Goal: Information Seeking & Learning: Learn about a topic

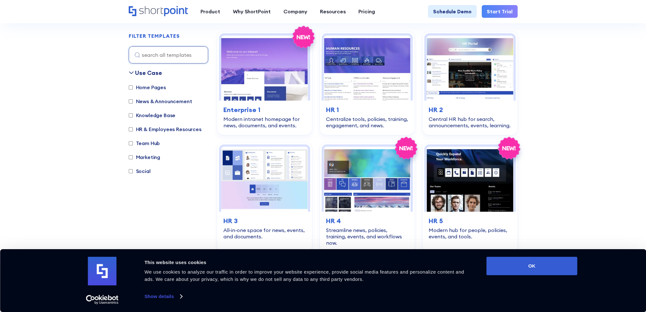
scroll to position [191, 0]
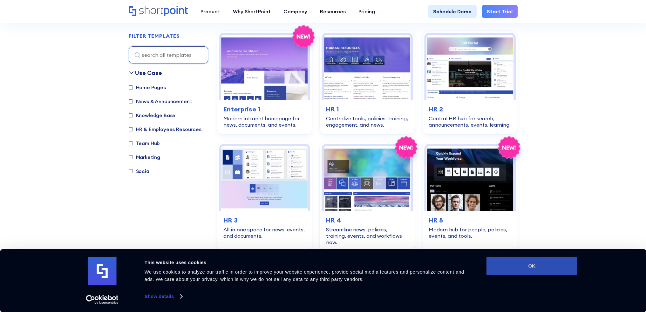
click at [543, 271] on button "OK" at bounding box center [531, 266] width 91 height 18
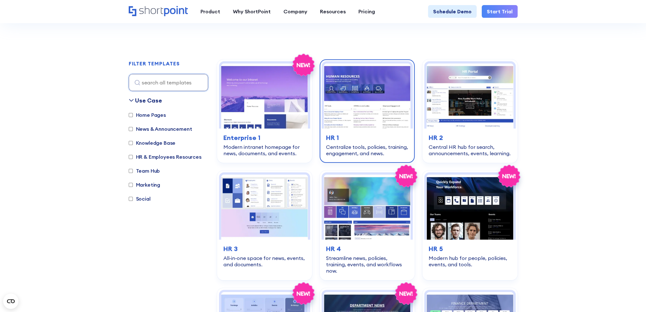
scroll to position [159, 0]
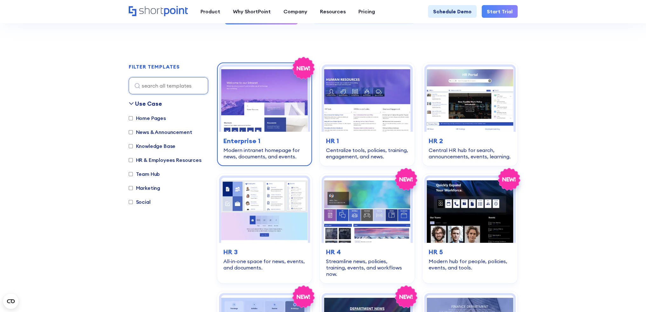
click at [274, 90] on img at bounding box center [264, 99] width 87 height 65
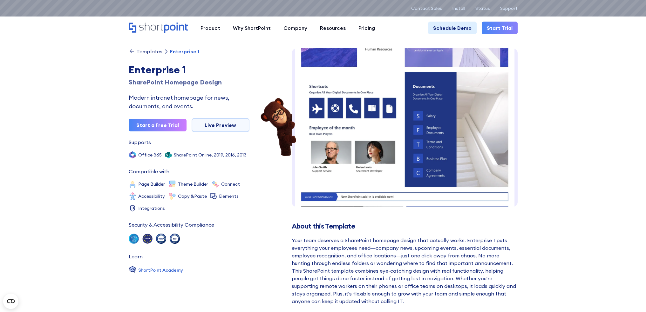
scroll to position [127, 0]
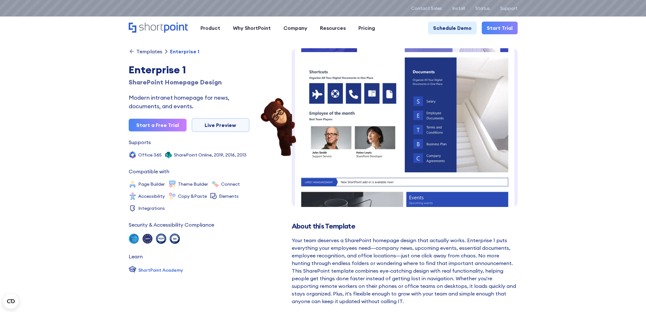
click at [436, 112] on img at bounding box center [405, 149] width 226 height 456
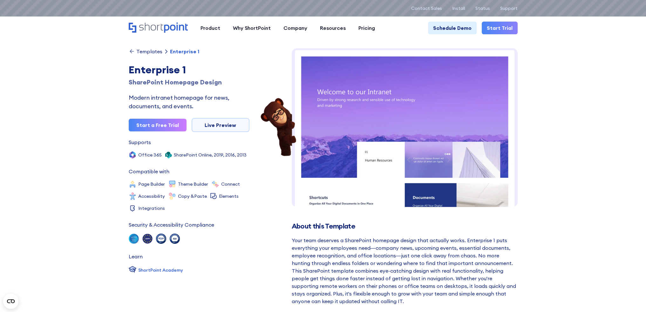
scroll to position [0, 0]
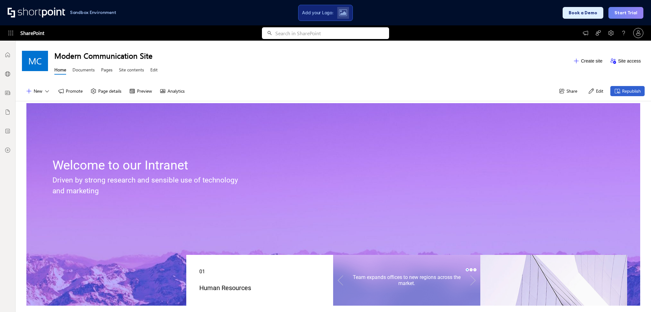
scroll to position [95, 0]
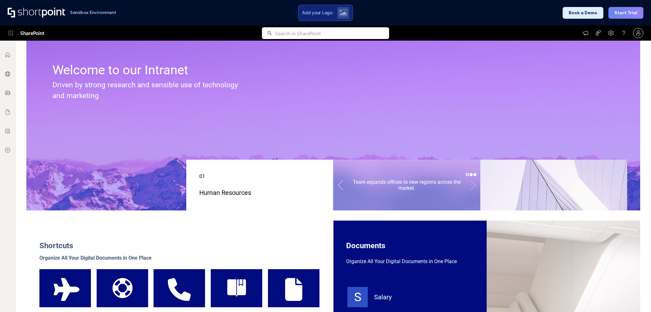
click at [336, 183] on link at bounding box center [340, 185] width 14 height 28
click at [471, 185] on link at bounding box center [473, 185] width 14 height 22
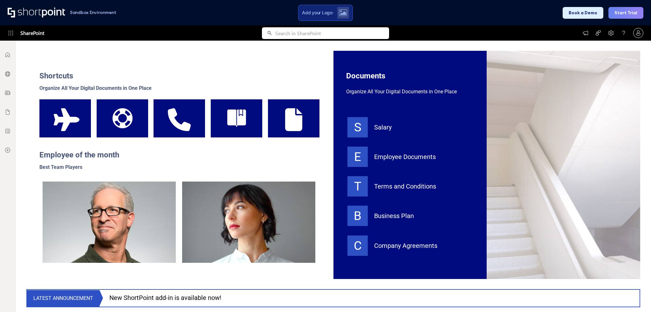
scroll to position [318, 0]
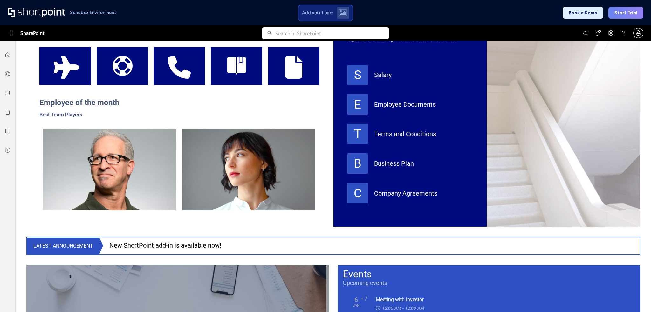
click at [104, 105] on span "Employee of the month" at bounding box center [79, 102] width 80 height 9
drag, startPoint x: 36, startPoint y: 115, endPoint x: 103, endPoint y: 116, distance: 67.7
click at [102, 117] on div "Shortcuts Organize All Your Digital Documents in One Place Flight Get Support C…" at bounding box center [179, 112] width 307 height 228
drag, startPoint x: 103, startPoint y: 116, endPoint x: 145, endPoint y: 134, distance: 45.6
click at [104, 116] on h2 "Employee of the month Best Team Players" at bounding box center [179, 108] width 281 height 23
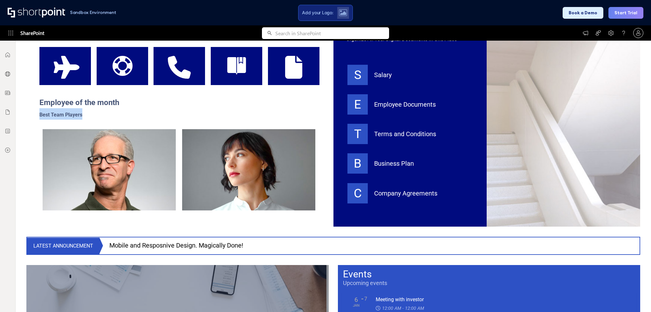
click at [233, 163] on div at bounding box center [248, 169] width 133 height 81
click at [338, 179] on div "Documents Organize All Your Digital Documents in One Place Salary Employee Docu…" at bounding box center [409, 112] width 153 height 228
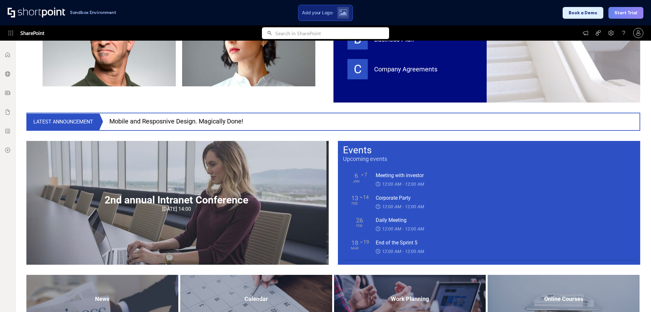
scroll to position [477, 0]
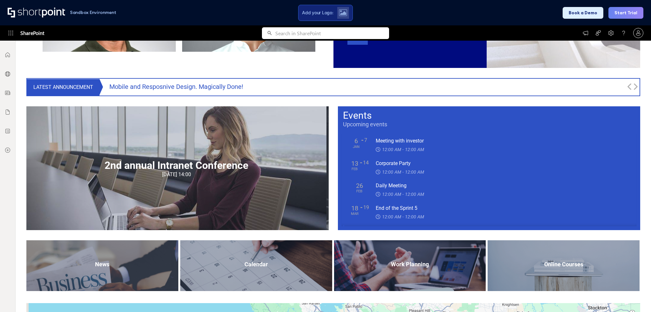
click at [146, 87] on div "Mobile and Resposnive Design. Magically Done!" at bounding box center [367, 87] width 517 height 16
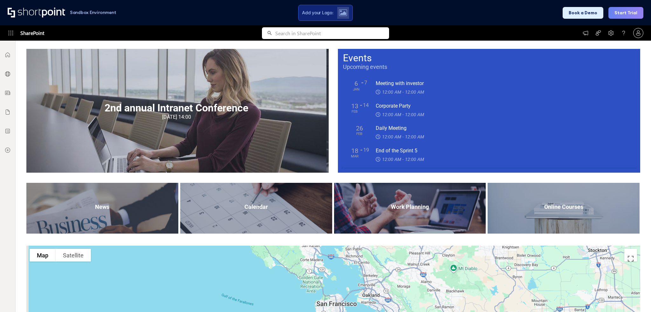
scroll to position [540, 0]
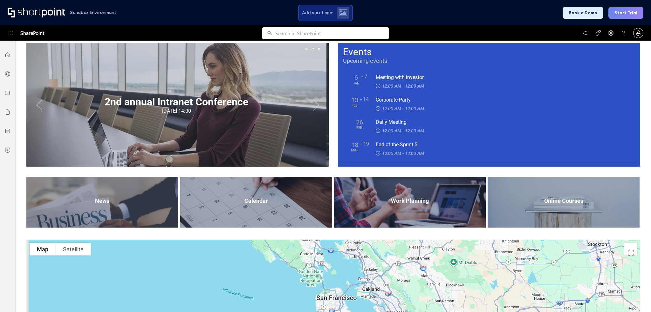
click at [309, 107] on button "Next" at bounding box center [315, 104] width 13 height 13
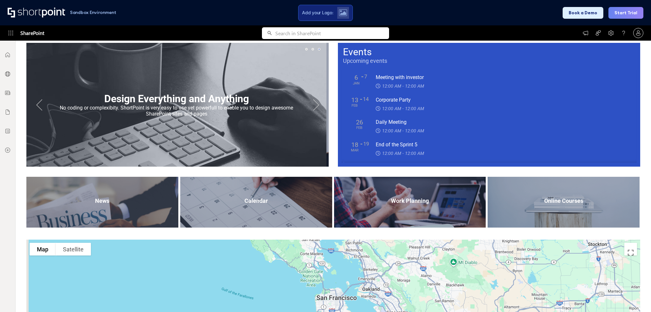
click at [309, 107] on button "Next" at bounding box center [315, 104] width 13 height 13
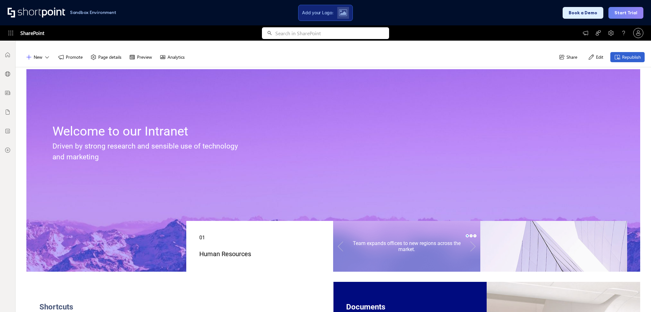
scroll to position [0, 0]
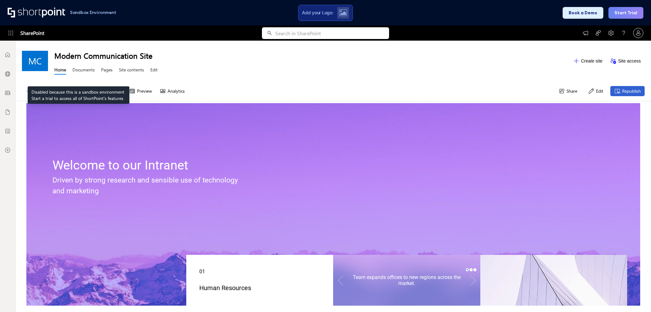
click at [78, 71] on link "Documents" at bounding box center [83, 71] width 22 height 8
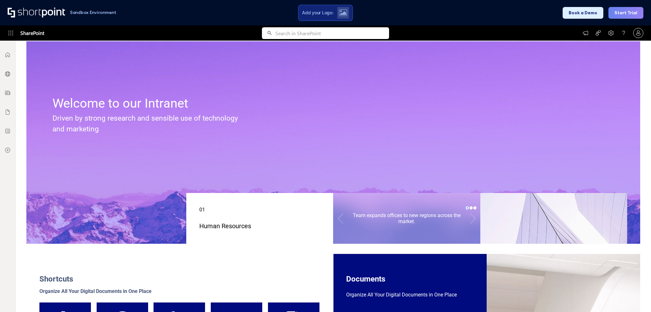
scroll to position [159, 0]
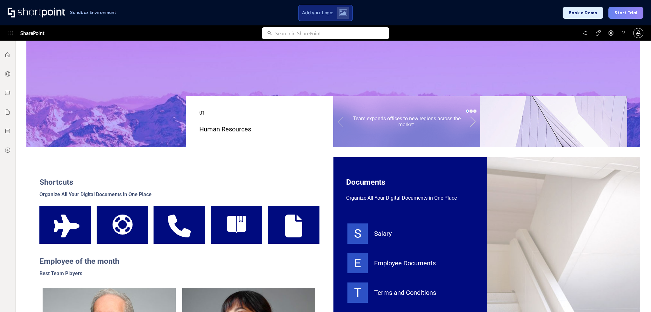
click at [468, 124] on link at bounding box center [473, 122] width 14 height 28
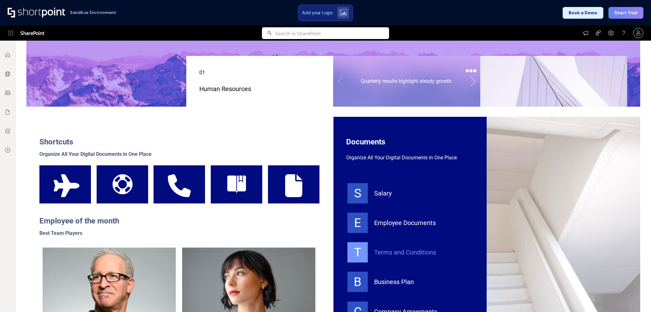
scroll to position [286, 0]
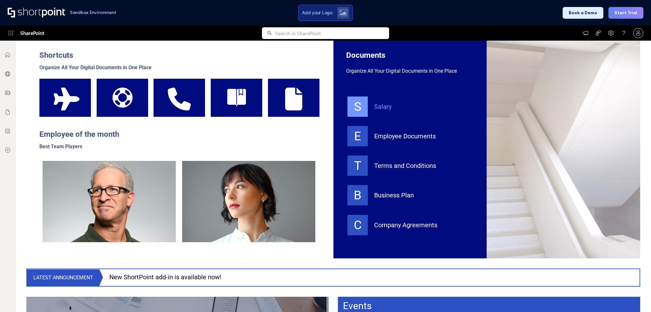
click at [382, 106] on div "Salary" at bounding box center [423, 107] width 98 height 10
click at [361, 105] on icon at bounding box center [357, 107] width 20 height 20
click at [351, 138] on icon at bounding box center [357, 136] width 20 height 20
click at [282, 98] on div "Documents" at bounding box center [293, 98] width 51 height 38
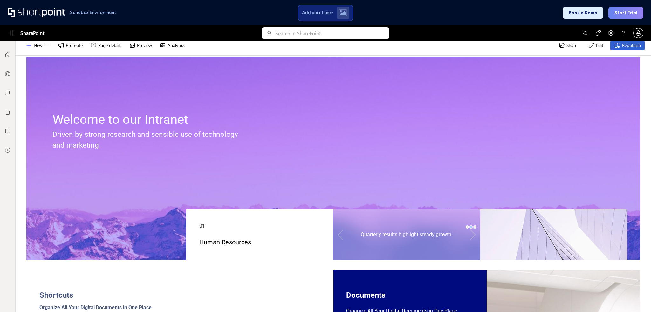
scroll to position [0, 0]
